Goal: Navigation & Orientation: Find specific page/section

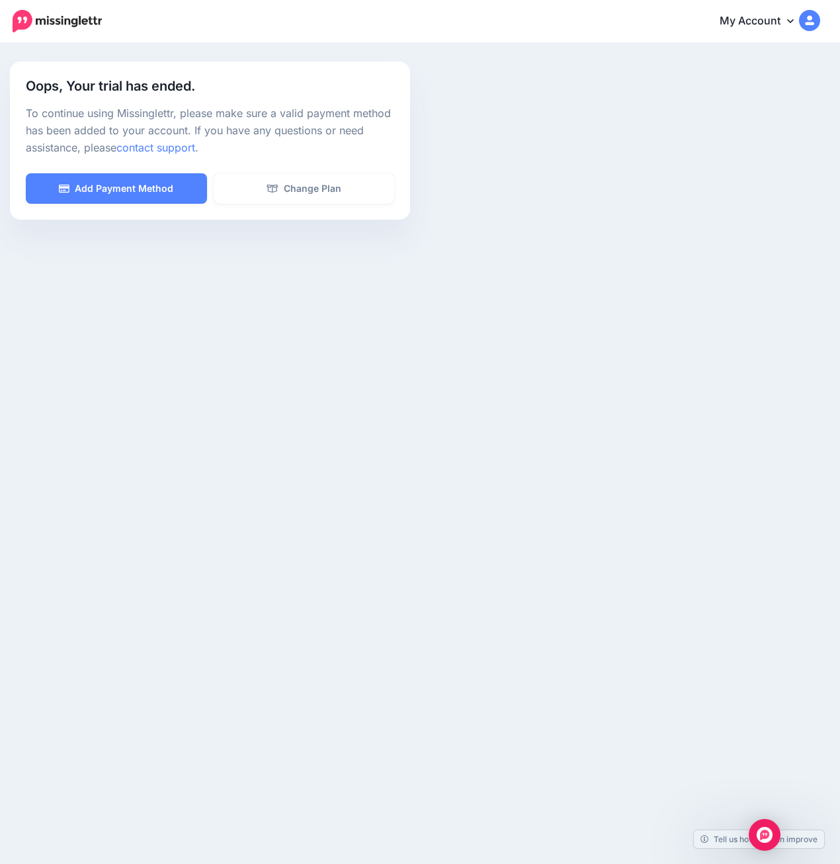
click at [789, 21] on icon at bounding box center [790, 20] width 7 height 11
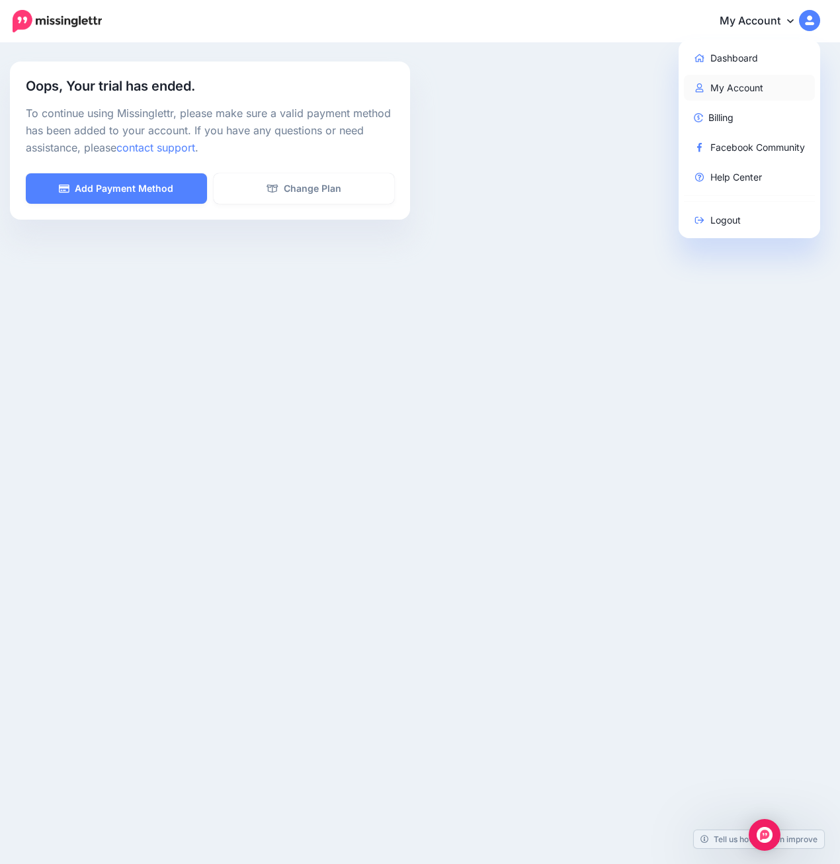
click at [734, 87] on link "My Account" at bounding box center [750, 88] width 132 height 26
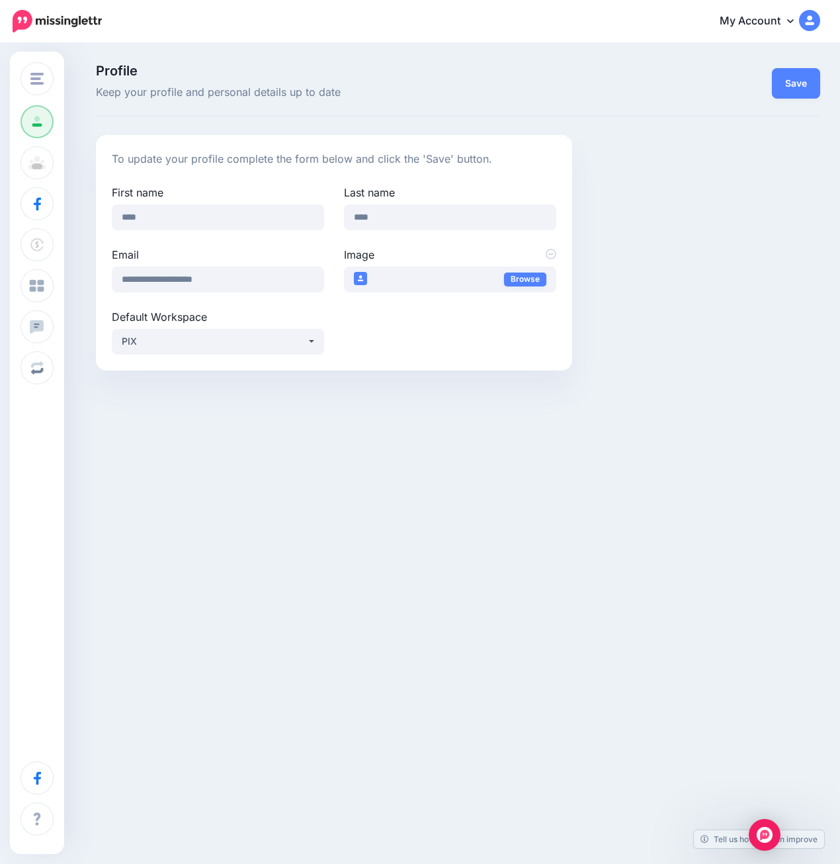
click at [792, 22] on icon at bounding box center [790, 20] width 7 height 11
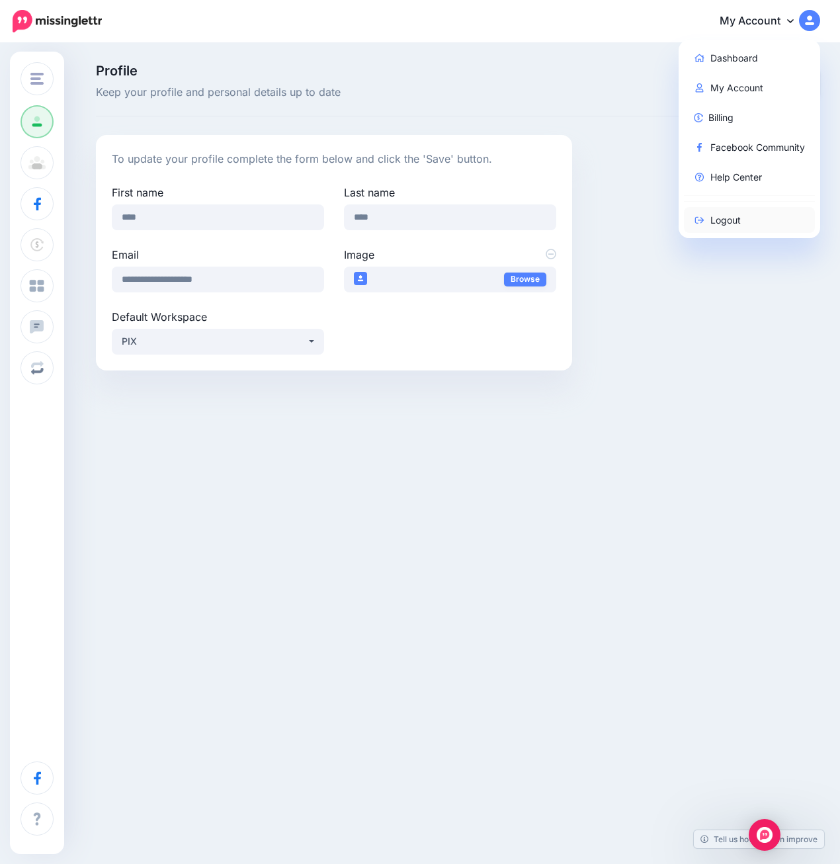
click at [724, 218] on link "Logout" at bounding box center [750, 220] width 132 height 26
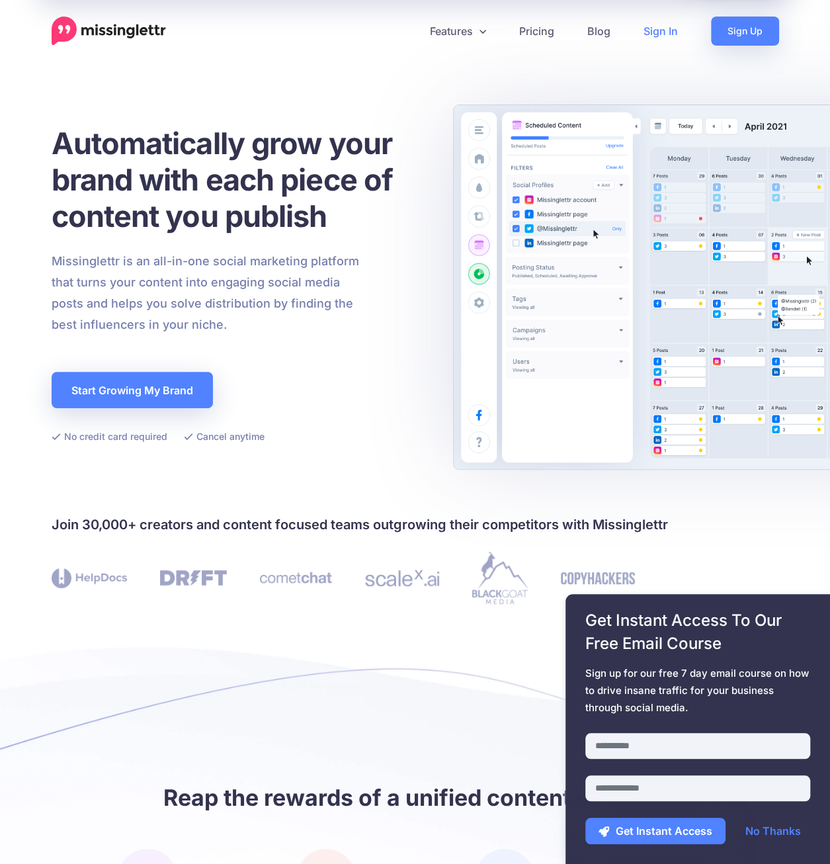
click at [662, 32] on link "Sign In" at bounding box center [660, 31] width 67 height 29
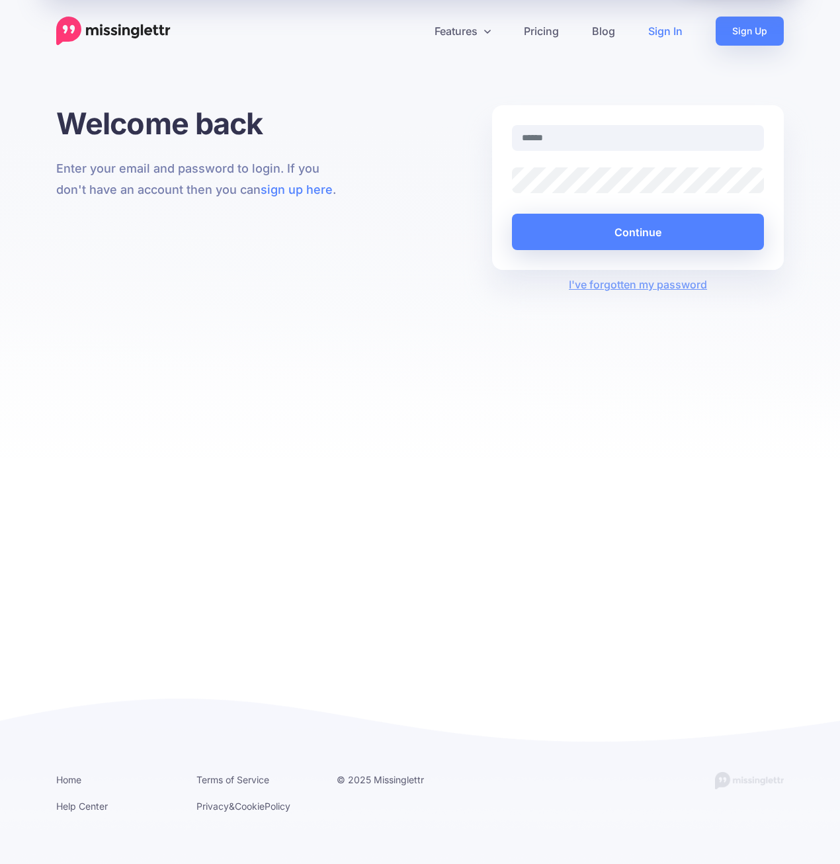
click at [564, 142] on input "text" at bounding box center [638, 138] width 252 height 26
type input "**********"
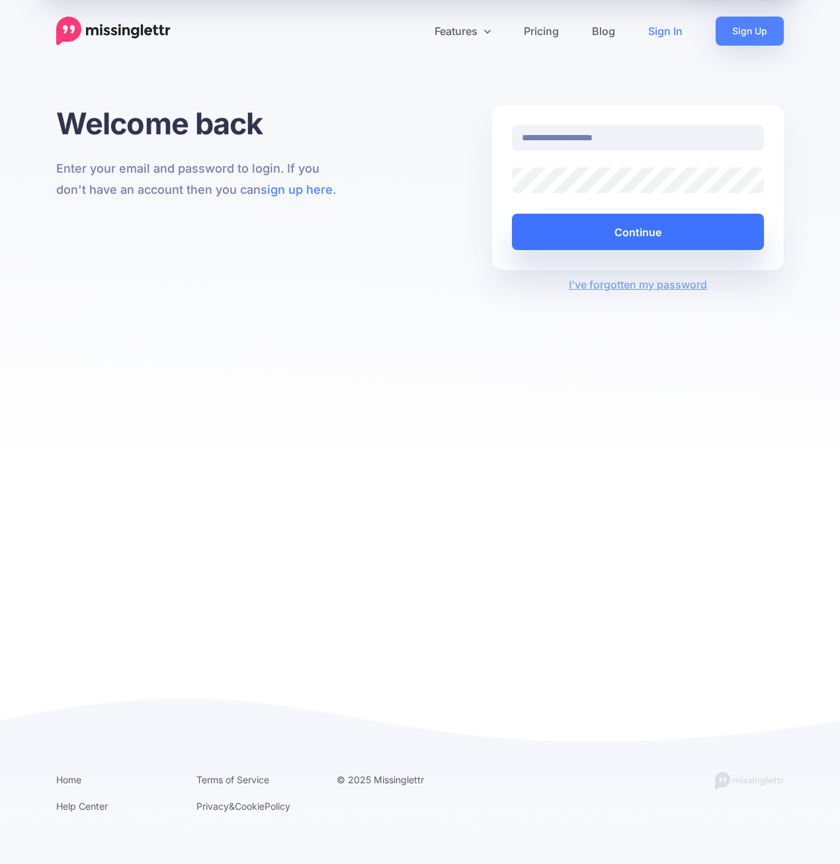
click at [580, 232] on button "Continue" at bounding box center [638, 232] width 252 height 36
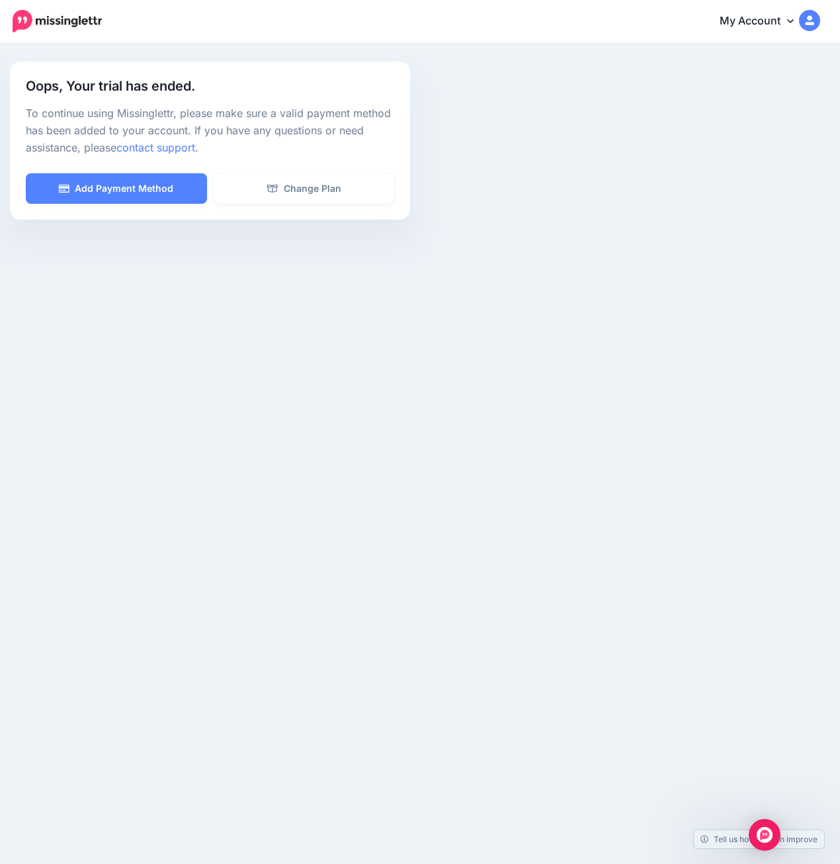
click at [782, 23] on link "My Account" at bounding box center [763, 21] width 114 height 32
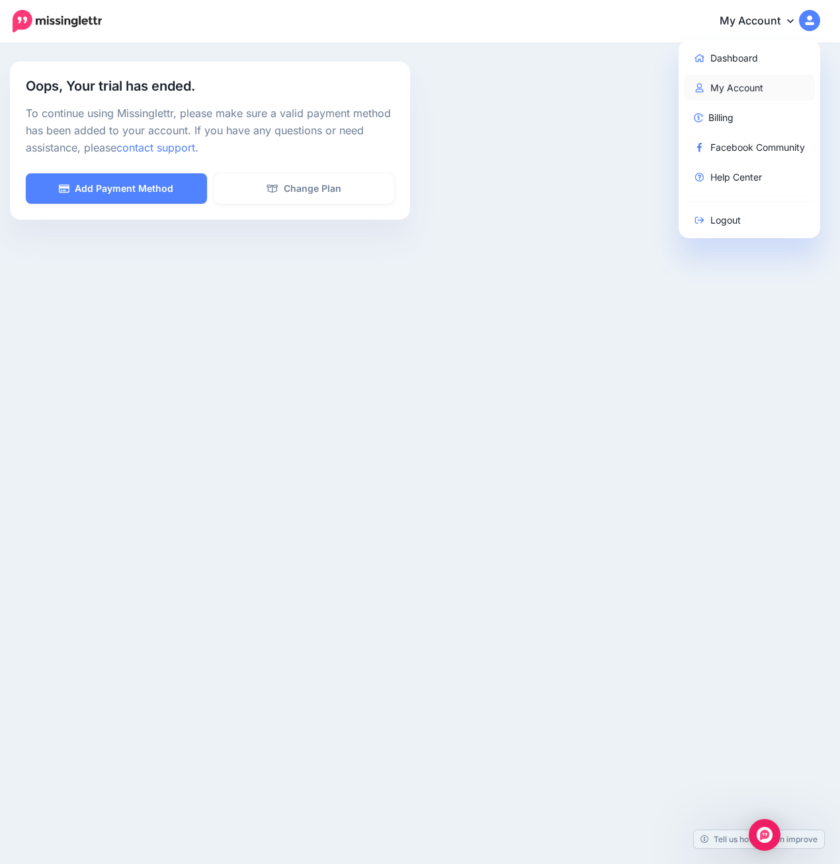
click at [740, 88] on link "My Account" at bounding box center [750, 88] width 132 height 26
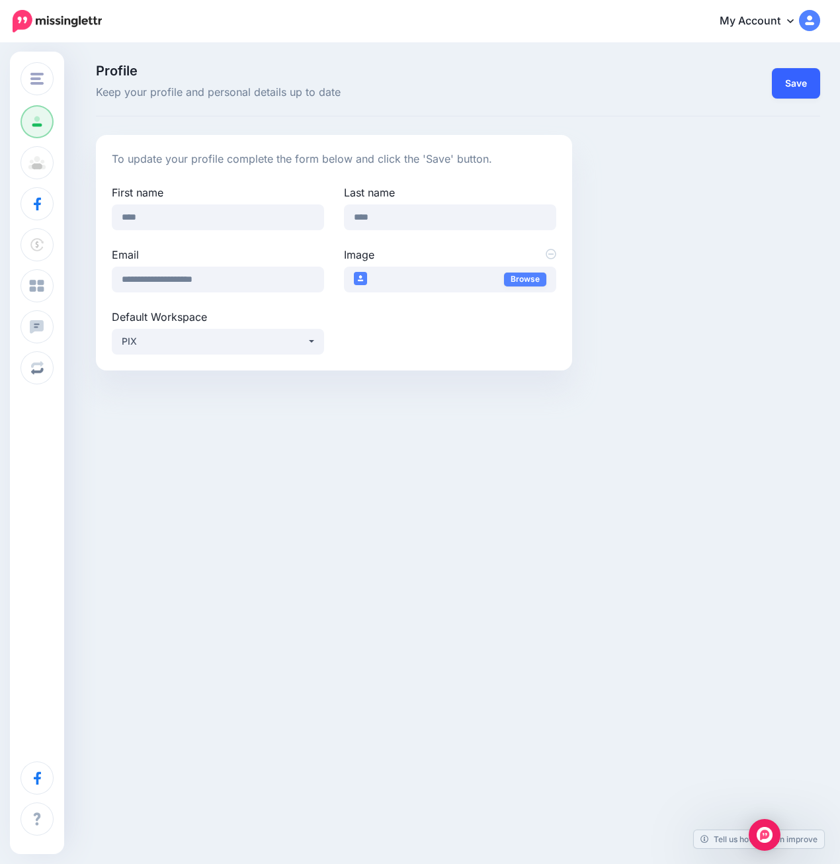
click at [802, 84] on button "Save" at bounding box center [796, 83] width 48 height 30
click at [761, 18] on link "My Account" at bounding box center [763, 21] width 114 height 32
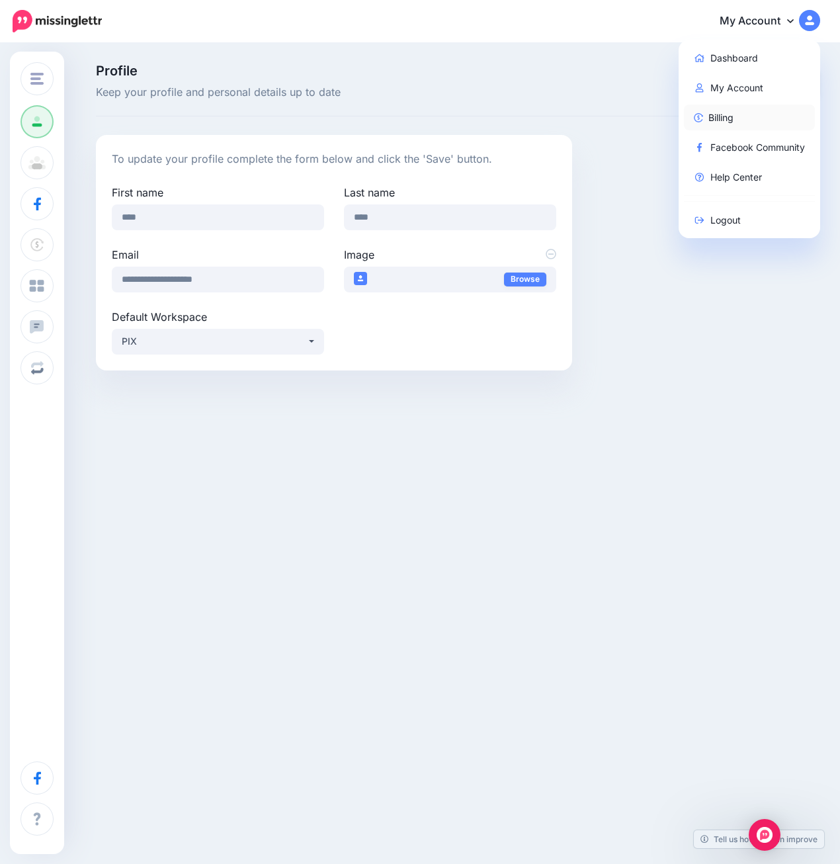
click at [730, 118] on link "Billing" at bounding box center [750, 118] width 132 height 26
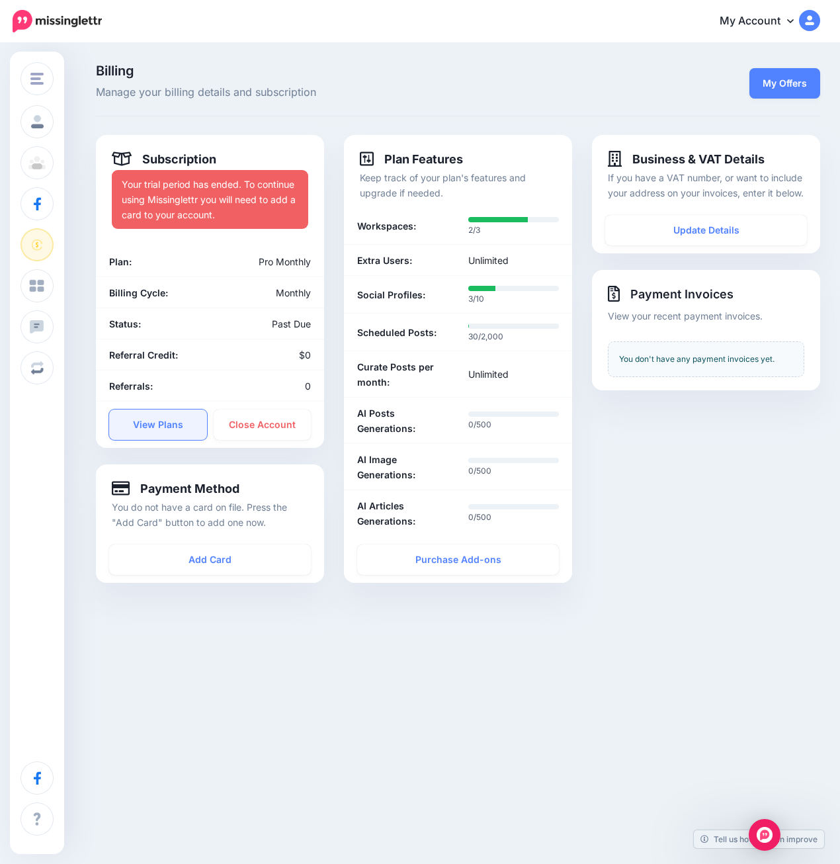
click at [173, 425] on link "View Plans" at bounding box center [158, 424] width 98 height 30
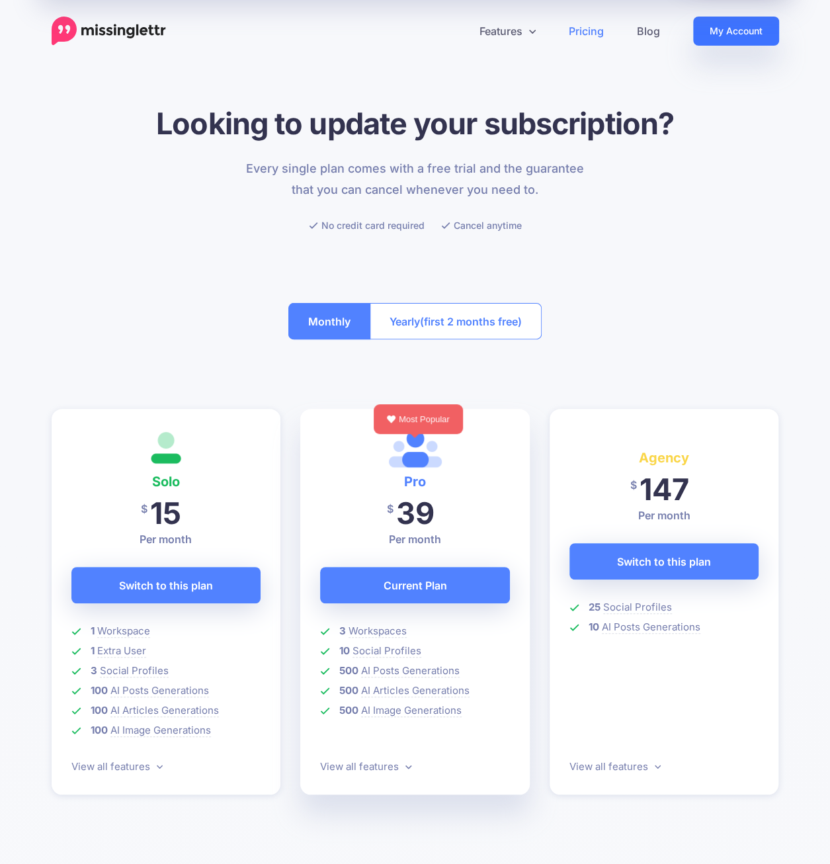
click at [746, 33] on link "My Account" at bounding box center [736, 31] width 86 height 29
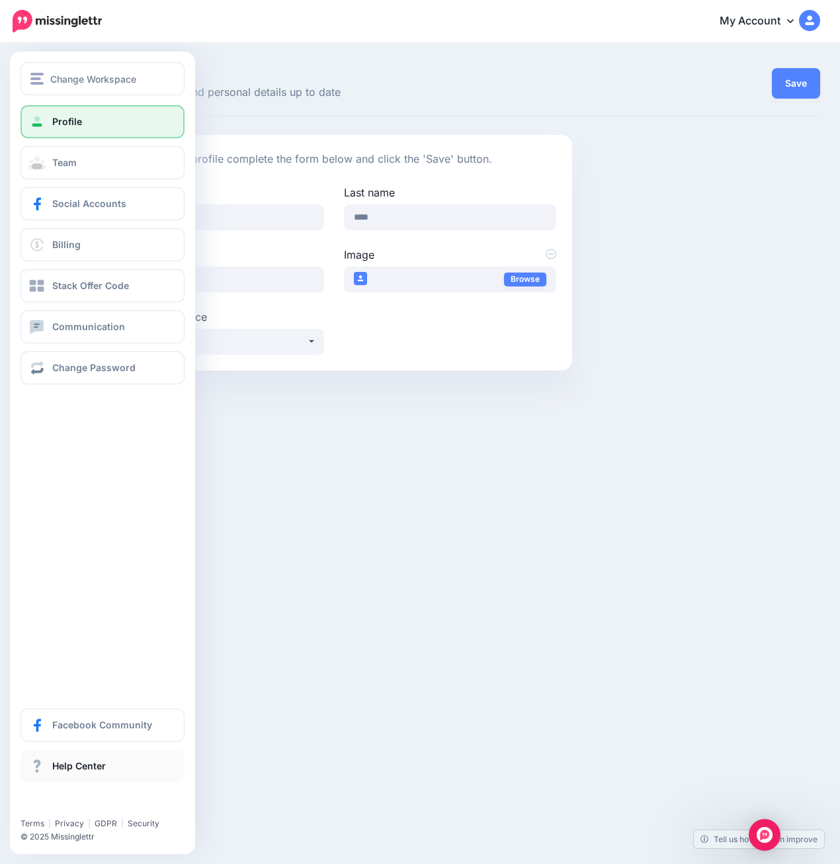
click at [78, 770] on span "Help Center" at bounding box center [79, 765] width 54 height 11
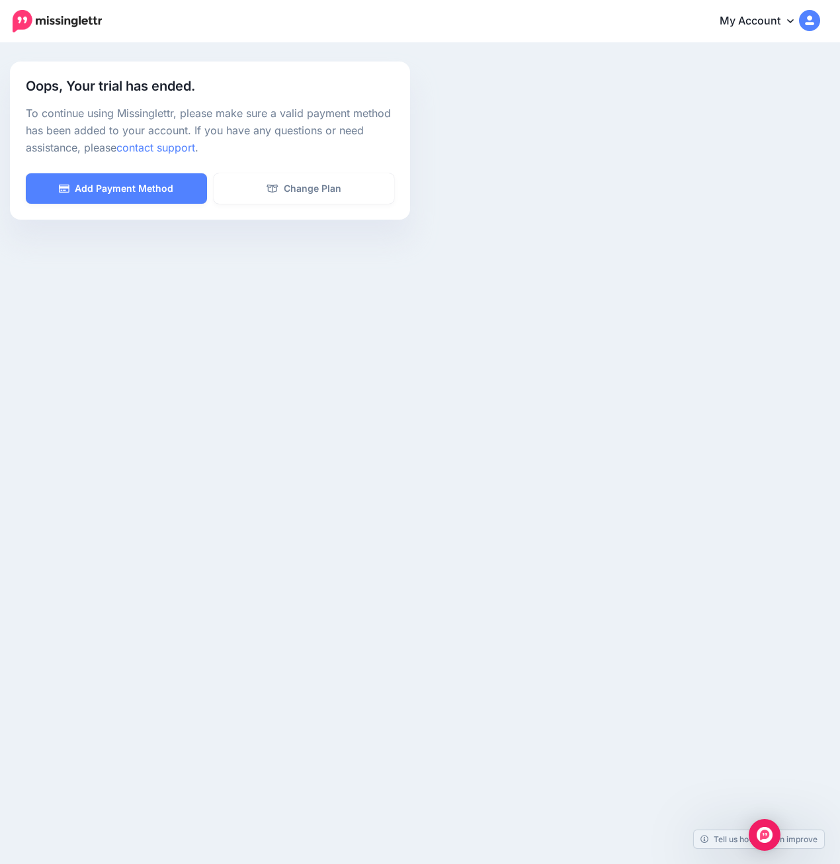
click at [757, 22] on link "My Account" at bounding box center [763, 21] width 114 height 32
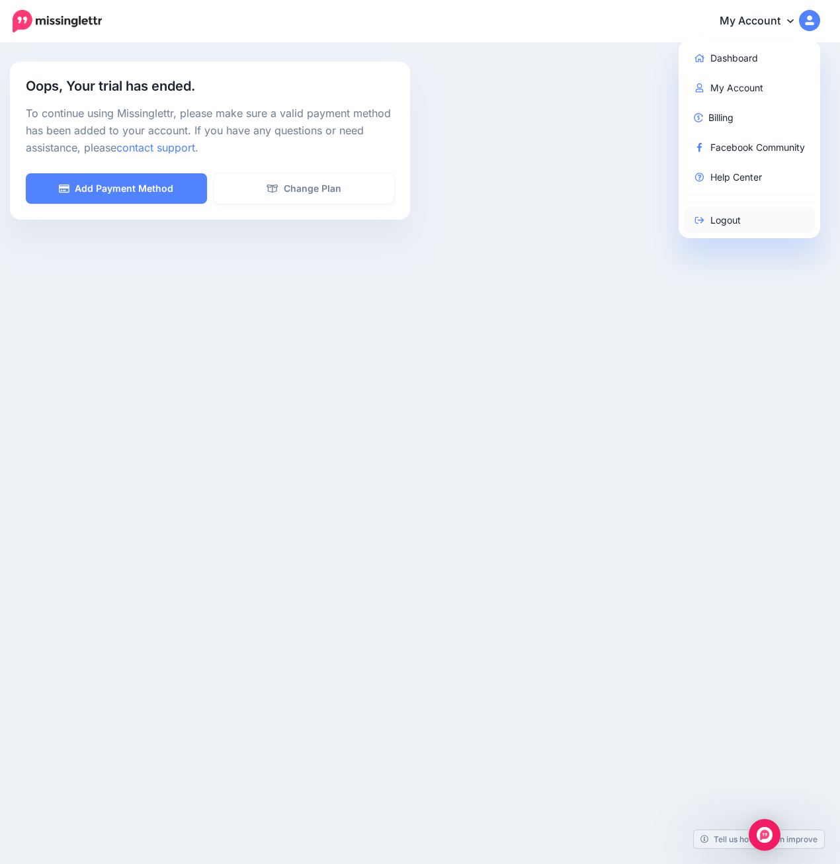
click at [729, 219] on link "Logout" at bounding box center [750, 220] width 132 height 26
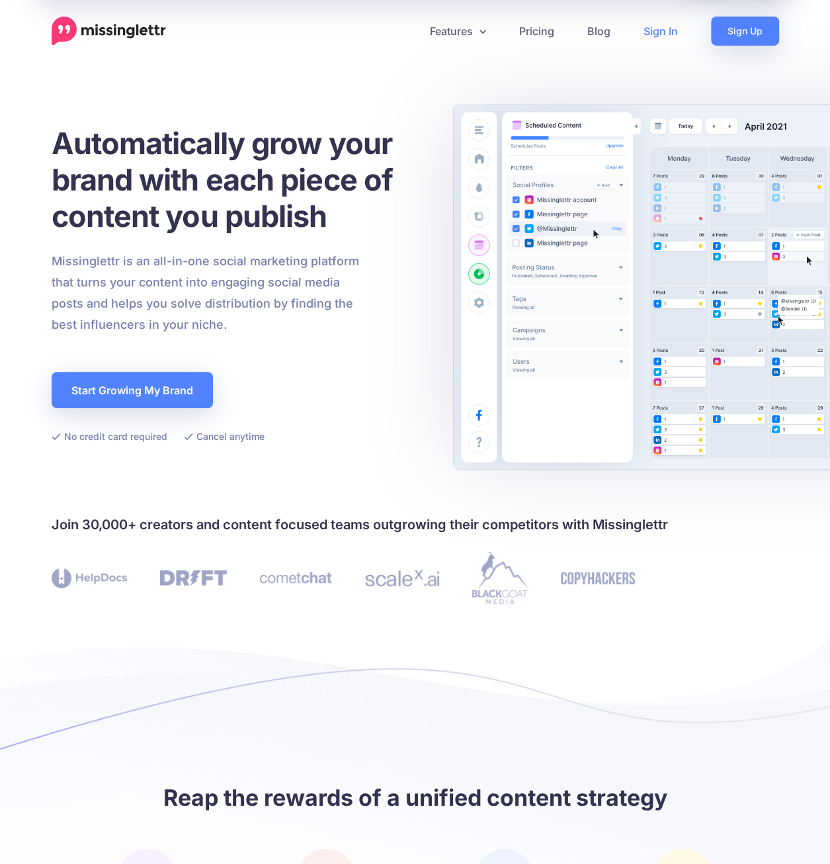
click at [662, 32] on link "Sign In" at bounding box center [660, 31] width 67 height 29
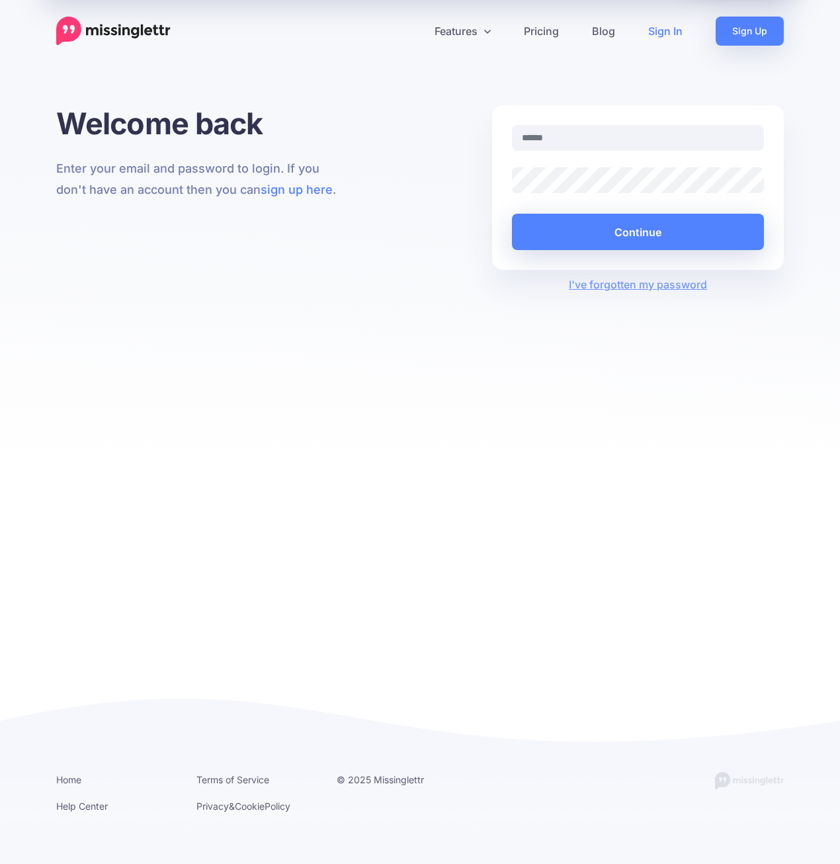
click at [556, 141] on input "text" at bounding box center [638, 138] width 252 height 26
type input "**********"
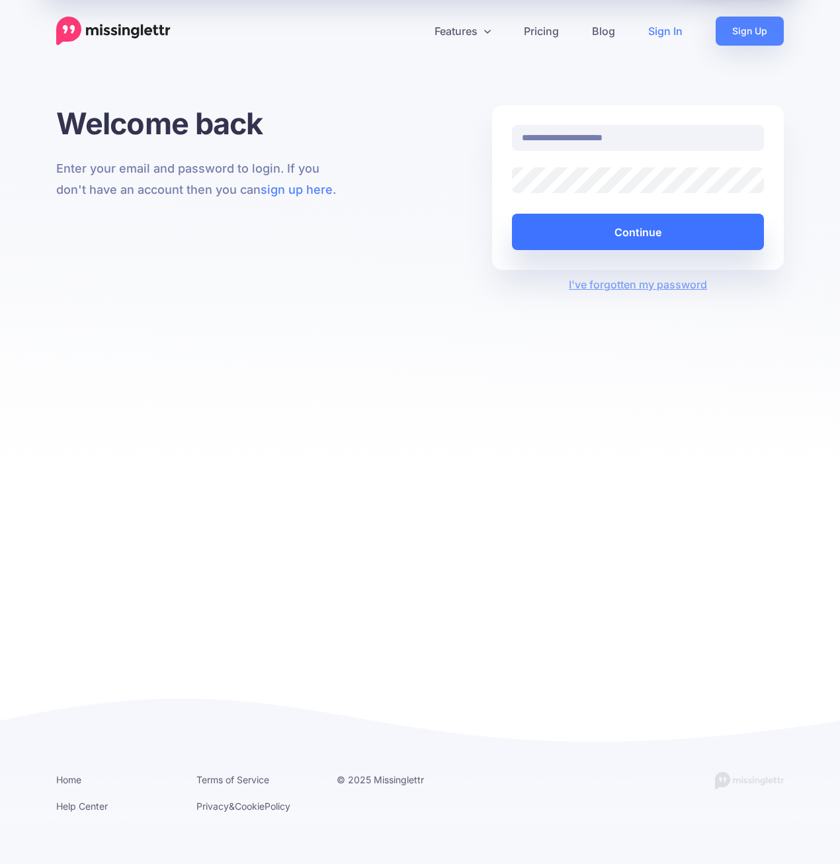
click at [614, 230] on button "Continue" at bounding box center [638, 232] width 252 height 36
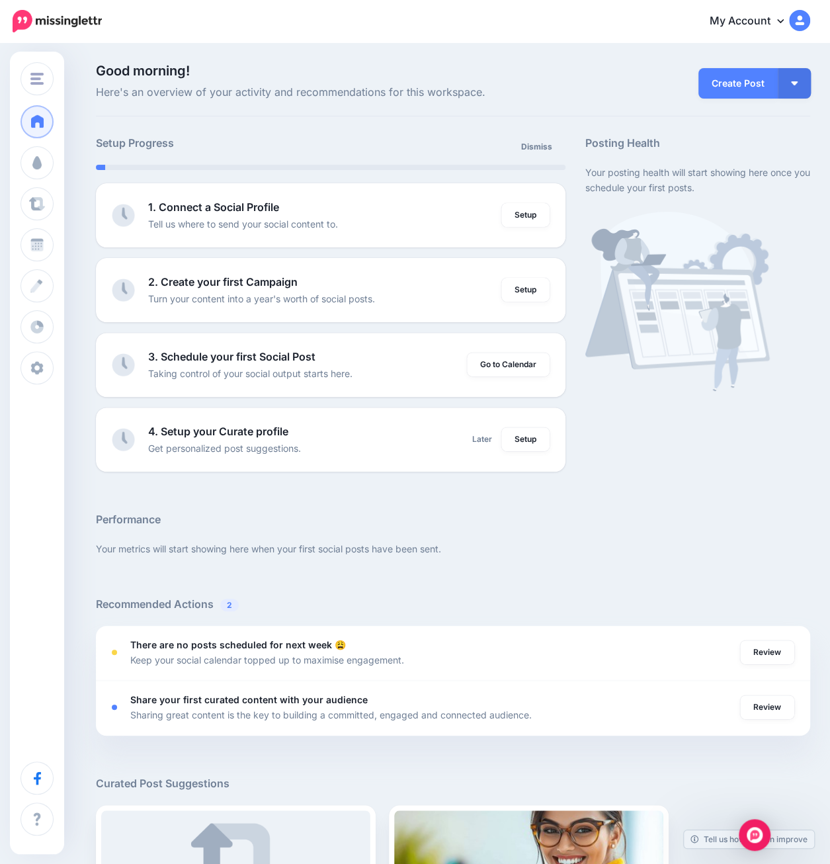
click at [785, 21] on link "My Account" at bounding box center [754, 21] width 114 height 32
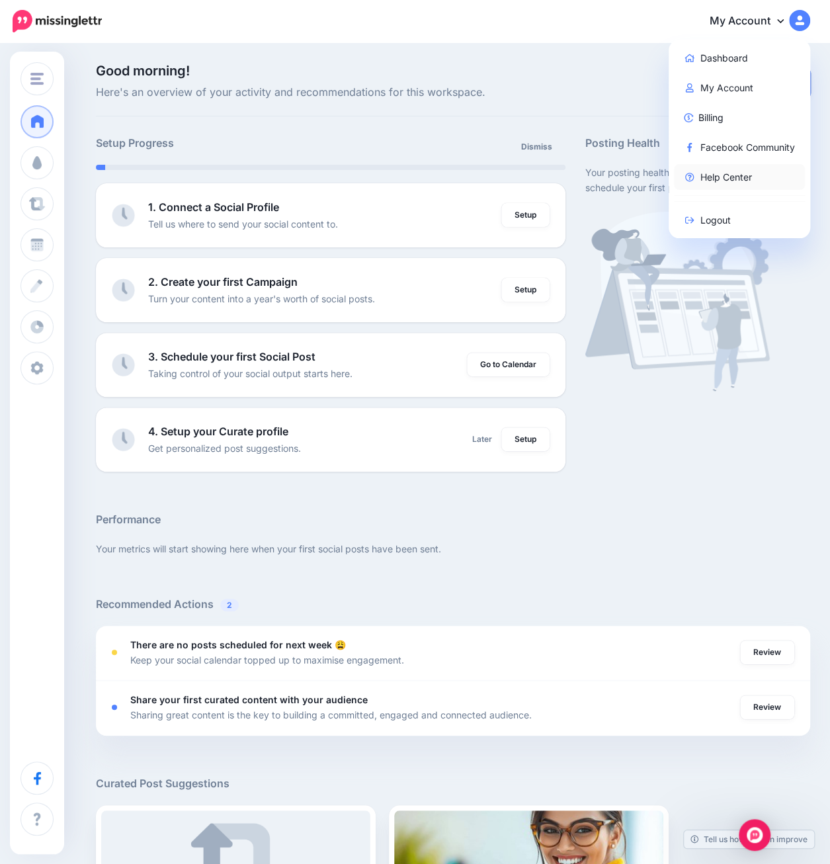
click at [740, 175] on link "Help Center" at bounding box center [740, 177] width 132 height 26
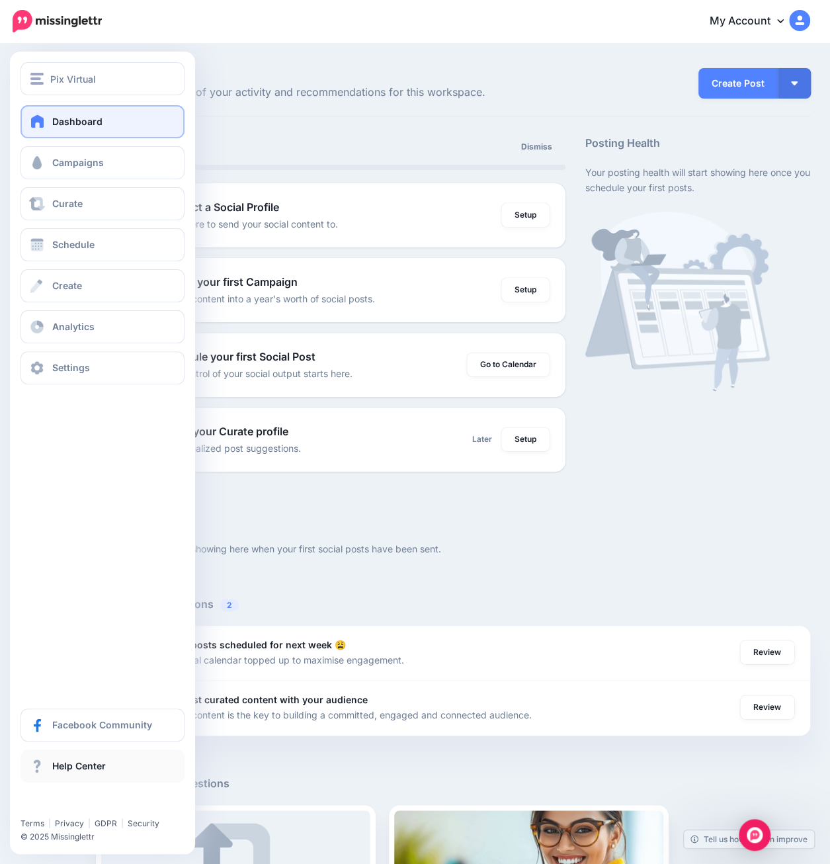
click at [79, 771] on span "Help Center" at bounding box center [79, 765] width 54 height 11
